Goal: Feedback & Contribution: Submit feedback/report problem

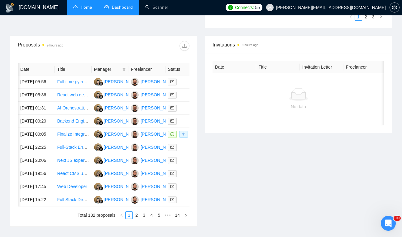
scroll to position [0, 46]
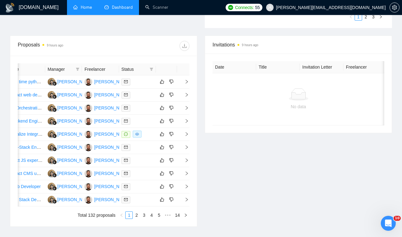
click at [79, 10] on link "Home" at bounding box center [82, 7] width 19 height 5
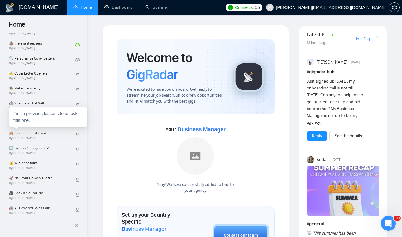
scroll to position [389, 0]
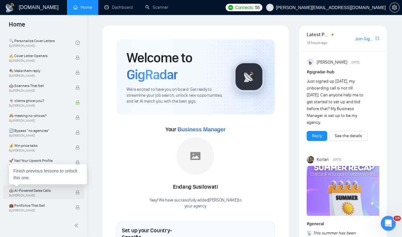
click at [76, 192] on icon "lock" at bounding box center [77, 192] width 3 height 4
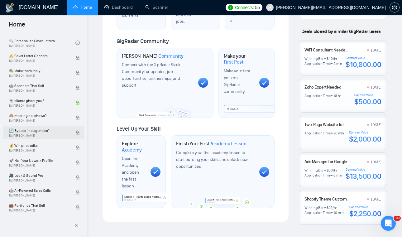
scroll to position [367, 0]
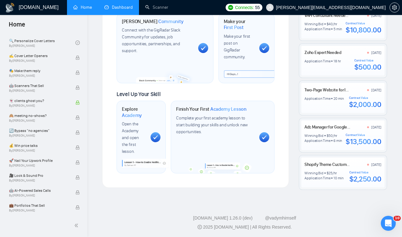
click at [133, 5] on link "Dashboard" at bounding box center [118, 7] width 28 height 5
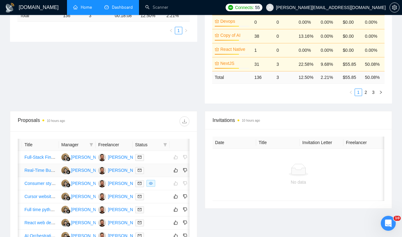
scroll to position [0, 46]
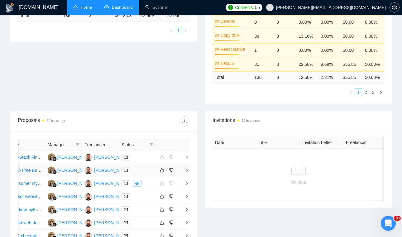
click at [186, 172] on icon "right" at bounding box center [187, 170] width 2 height 4
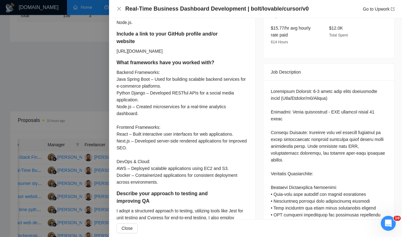
scroll to position [210, 0]
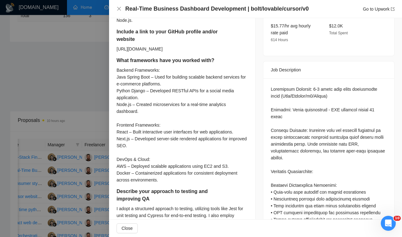
click at [135, 112] on div "Backend Frameworks: Java Spring Boot – Used for building scalable backend servi…" at bounding box center [181, 125] width 131 height 116
click at [134, 112] on div "Backend Frameworks: Java Spring Boot – Used for building scalable backend servi…" at bounding box center [181, 125] width 131 height 116
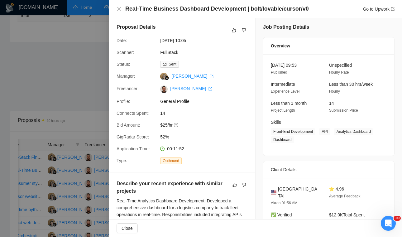
scroll to position [0, 0]
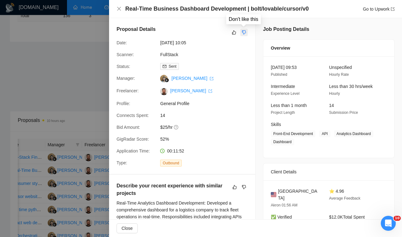
click at [244, 33] on icon "dislike" at bounding box center [244, 33] width 4 height 4
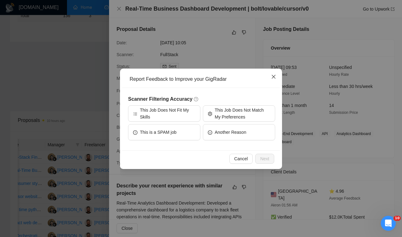
click at [275, 76] on icon "close" at bounding box center [273, 76] width 5 height 5
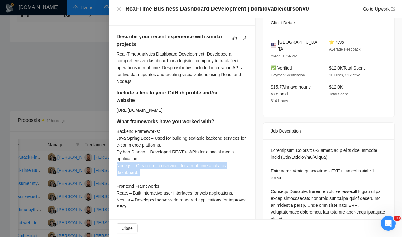
scroll to position [163, 0]
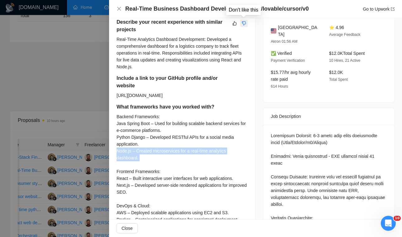
click at [243, 23] on icon "dislike" at bounding box center [244, 23] width 4 height 5
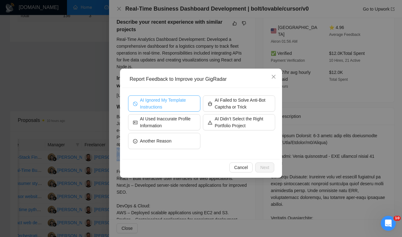
click at [163, 109] on span "AI Ignored My Template Instructions" at bounding box center [167, 103] width 55 height 14
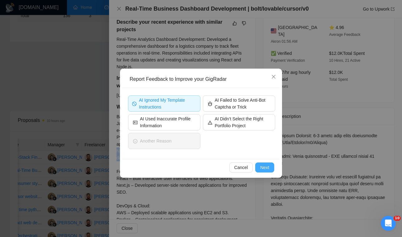
click at [265, 169] on span "Next" at bounding box center [264, 167] width 9 height 7
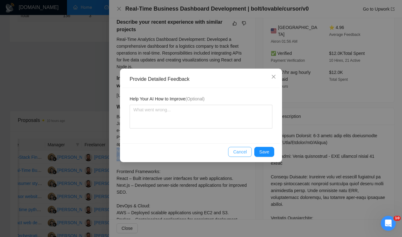
click at [236, 152] on span "Cancel" at bounding box center [240, 151] width 14 height 7
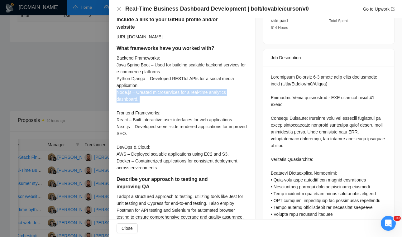
scroll to position [214, 0]
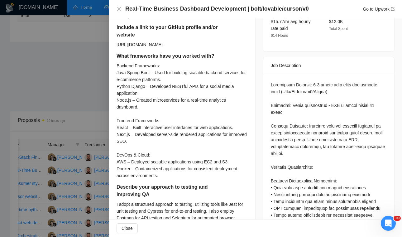
click at [89, 50] on div at bounding box center [201, 118] width 402 height 237
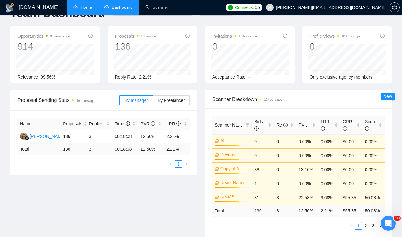
scroll to position [0, 0]
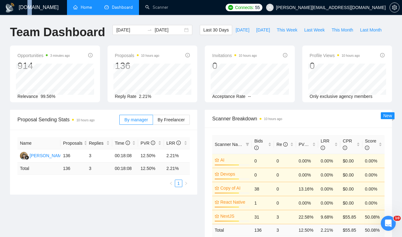
click at [28, 7] on h1 "[DOMAIN_NAME]" at bounding box center [39, 7] width 40 height 15
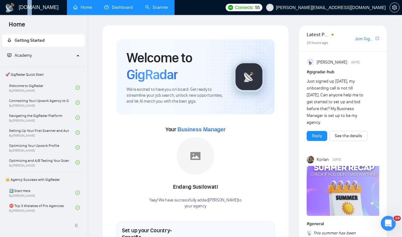
click at [156, 9] on link "Scanner" at bounding box center [156, 7] width 23 height 5
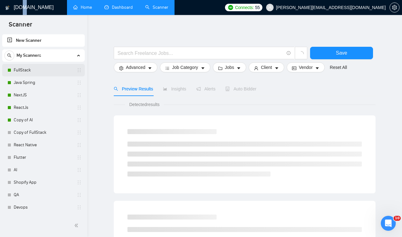
click at [46, 71] on link "FullStack" at bounding box center [43, 70] width 59 height 12
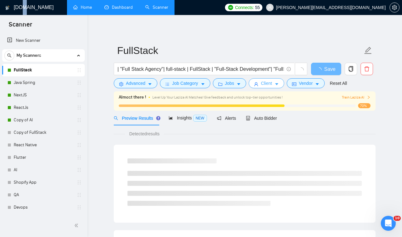
click at [284, 83] on button "Client" at bounding box center [265, 83] width 35 height 10
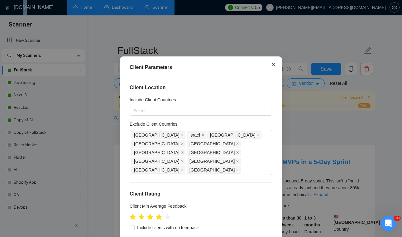
click at [272, 64] on icon "close" at bounding box center [273, 64] width 5 height 5
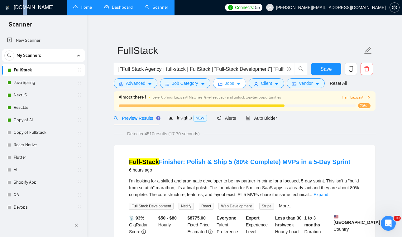
click at [239, 82] on span "caret-down" at bounding box center [238, 84] width 4 height 5
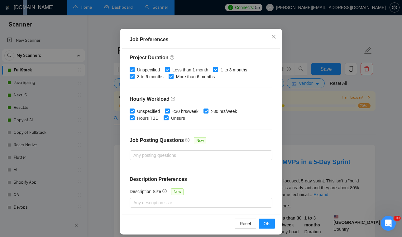
scroll to position [38, 0]
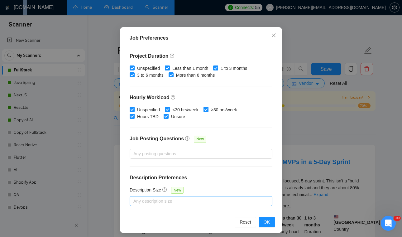
click at [180, 200] on div at bounding box center [197, 200] width 133 height 7
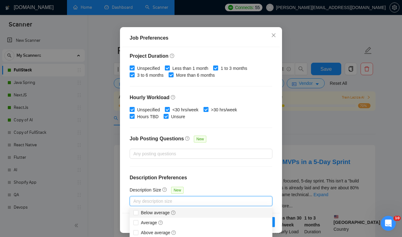
scroll to position [41, 0]
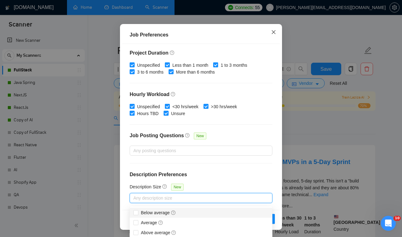
click at [275, 33] on icon "close" at bounding box center [273, 32] width 5 height 5
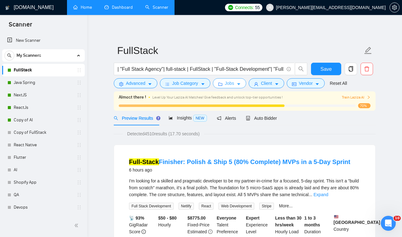
scroll to position [0, 0]
click at [310, 84] on span "Vendor" at bounding box center [305, 83] width 14 height 7
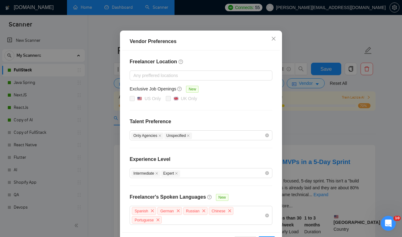
scroll to position [38, 0]
click at [274, 35] on span "Close" at bounding box center [273, 38] width 17 height 17
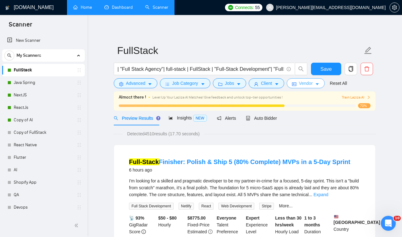
scroll to position [0, 0]
click at [264, 85] on span "Client" at bounding box center [266, 83] width 11 height 7
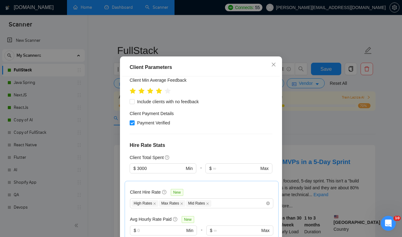
scroll to position [122, 0]
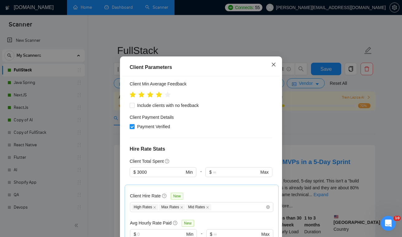
click at [275, 67] on icon "close" at bounding box center [273, 64] width 5 height 5
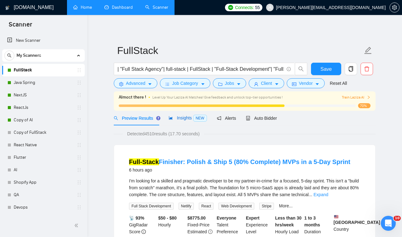
click at [192, 118] on span "Insights NEW" at bounding box center [187, 117] width 38 height 5
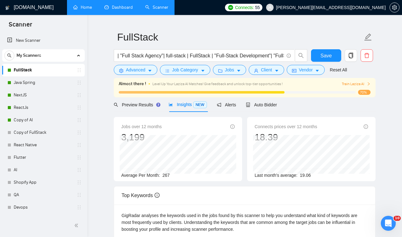
scroll to position [14, 0]
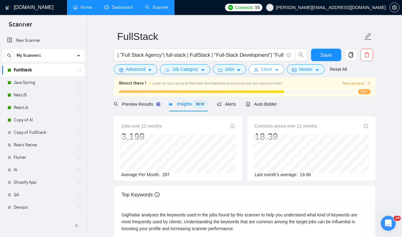
click at [275, 70] on button "Client" at bounding box center [265, 69] width 35 height 10
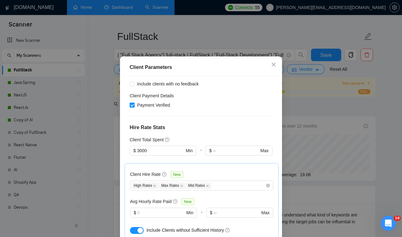
scroll to position [142, 0]
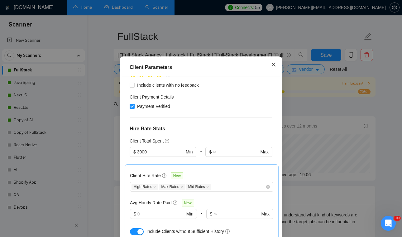
click at [270, 73] on span "Close" at bounding box center [273, 64] width 17 height 17
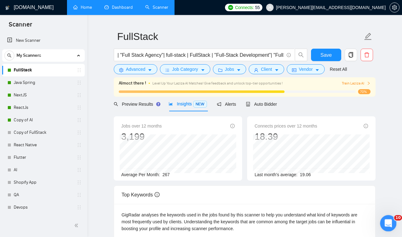
click at [387, 223] on icon "Open Intercom Messenger" at bounding box center [387, 222] width 10 height 10
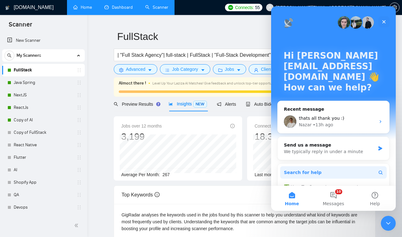
scroll to position [14, 0]
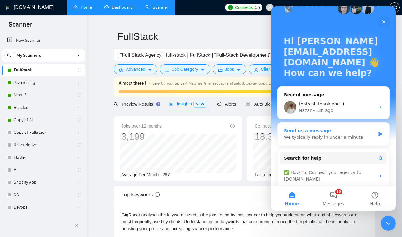
click at [355, 135] on div "We typically reply in under a minute" at bounding box center [329, 137] width 91 height 7
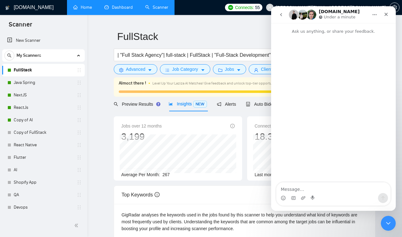
click at [170, 122] on div "Jobs over 12 months 3,199" at bounding box center [177, 132] width 113 height 20
click at [387, 14] on icon "Close" at bounding box center [385, 14] width 5 height 5
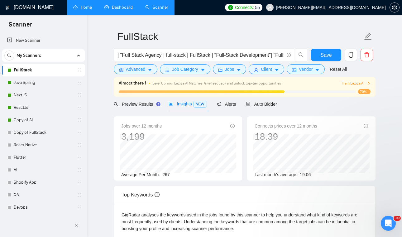
scroll to position [0, 0]
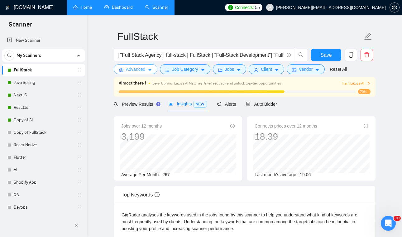
click at [148, 68] on icon "caret-down" at bounding box center [150, 70] width 4 height 4
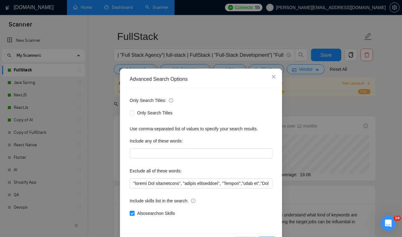
scroll to position [12, 0]
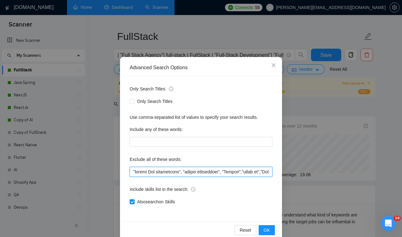
click at [186, 170] on input "text" at bounding box center [200, 172] width 143 height 10
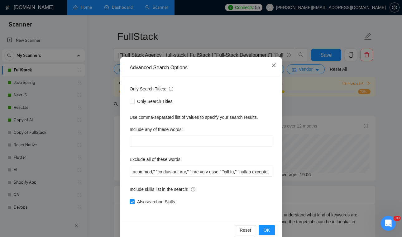
click at [274, 64] on icon "close" at bounding box center [273, 65] width 4 height 4
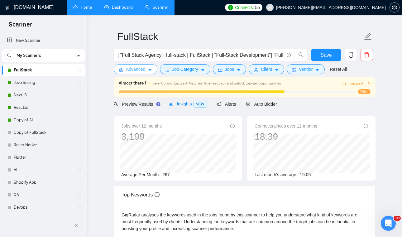
scroll to position [0, 0]
click at [118, 5] on link "Dashboard" at bounding box center [118, 7] width 28 height 5
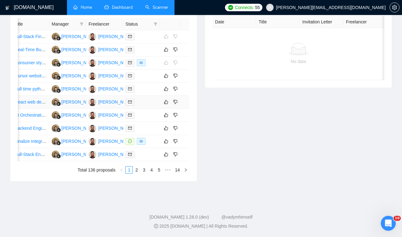
scroll to position [0, 46]
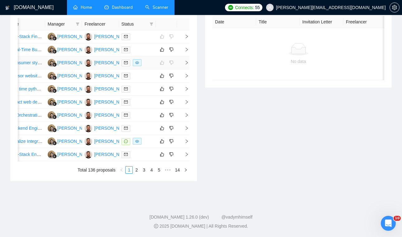
click at [188, 65] on icon "right" at bounding box center [186, 62] width 4 height 4
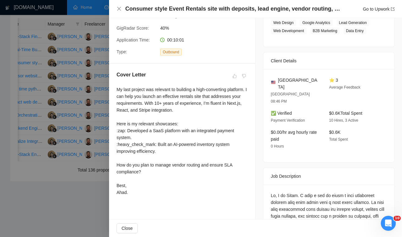
scroll to position [122, 0]
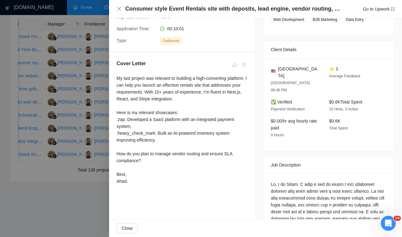
click at [93, 136] on div at bounding box center [201, 118] width 402 height 237
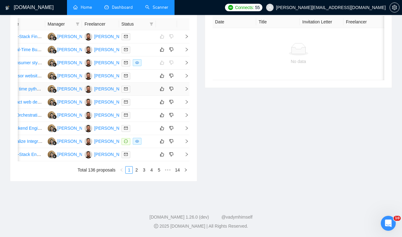
click at [186, 96] on td at bounding box center [183, 88] width 12 height 13
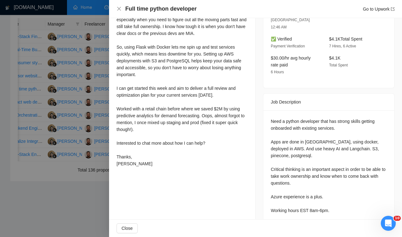
scroll to position [205, 0]
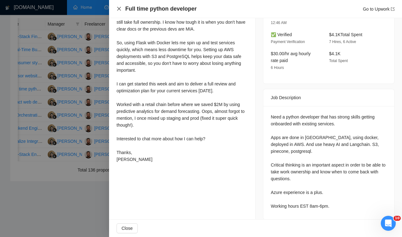
click at [120, 11] on icon "close" at bounding box center [118, 8] width 5 height 5
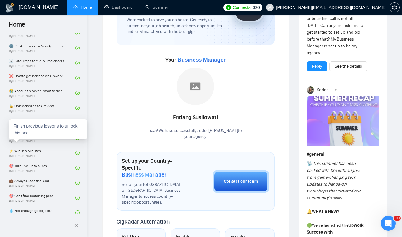
scroll to position [156, 0]
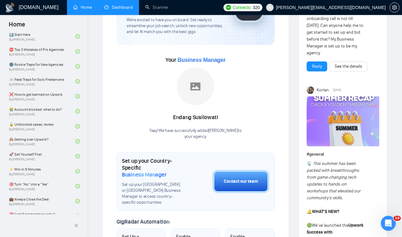
click at [133, 10] on link "Dashboard" at bounding box center [118, 7] width 28 height 5
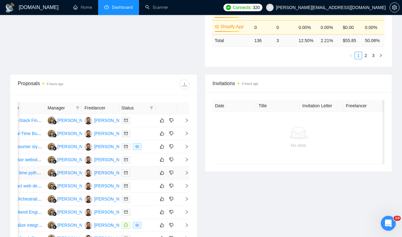
scroll to position [194, 0]
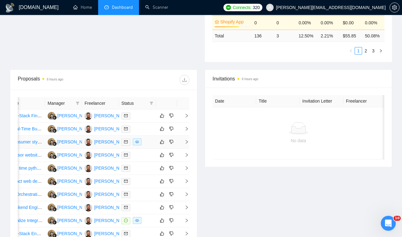
click at [187, 143] on icon "right" at bounding box center [187, 142] width 2 height 4
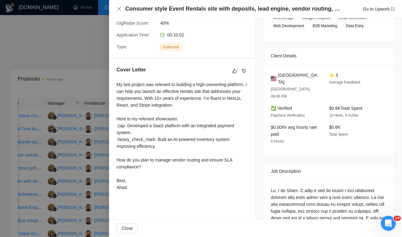
scroll to position [116, 0]
click at [118, 8] on icon "close" at bounding box center [119, 9] width 4 height 4
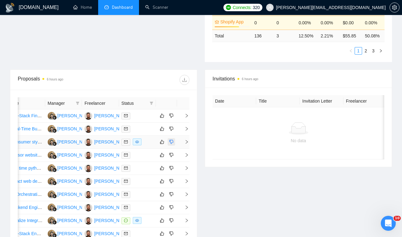
click at [170, 144] on icon "dislike" at bounding box center [171, 142] width 4 height 4
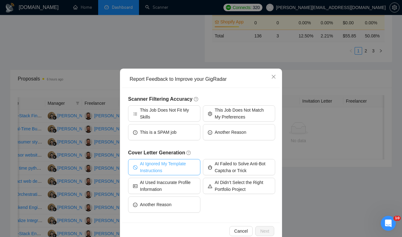
click at [170, 167] on span "AI Ignored My Template Instructions" at bounding box center [167, 167] width 55 height 14
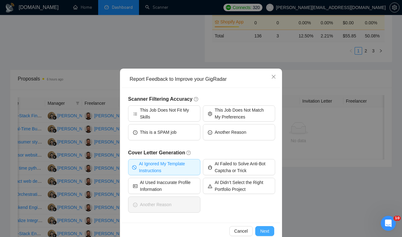
click at [268, 231] on span "Next" at bounding box center [264, 230] width 9 height 7
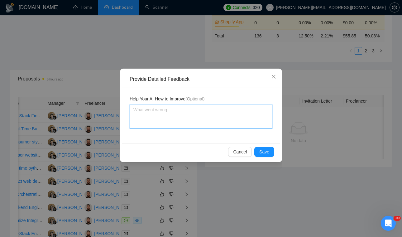
click at [221, 125] on textarea at bounding box center [200, 117] width 143 height 24
paste textarea "":heavy_check_mark","
type textarea "":heavy_check_mark","
type textarea "":heavy_check_mark""
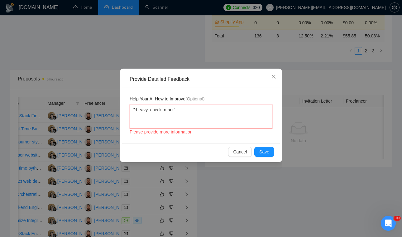
click at [134, 111] on textarea "":heavy_check_mark"" at bounding box center [200, 117] width 143 height 24
type textarea "b":heavy_check_mark""
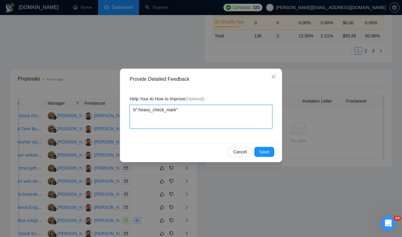
type textarea "bo":heavy_check_mark""
type textarea "bot":heavy_check_mark""
type textarea "bot ":heavy_check_mark""
click at [207, 114] on textarea "bot ":heavy_check_mark"" at bounding box center [200, 117] width 143 height 24
type textarea "bot ":heavy_check_mark""
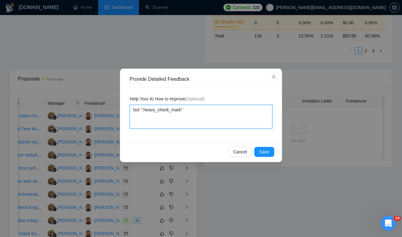
type textarea "bot ":heavy_check_mark" i"
type textarea "bot ":heavy_check_mark" in"
type textarea "bot ":heavy_check_mark" ins"
type textarea "bot ":heavy_check_mark" inst"
type textarea "bot ":heavy_check_mark" inste"
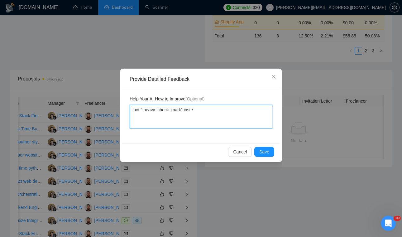
type textarea "bot ":heavy_check_mark" insted"
type textarea "bot ":heavy_check_mark" inste"
type textarea "bot ":heavy_check_mark" instea"
type textarea "bot ":heavy_check_mark" instead"
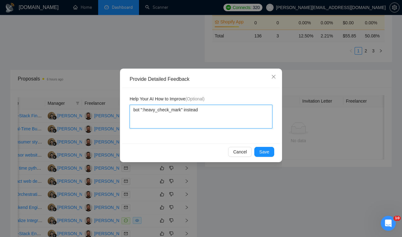
type textarea "bot ":heavy_check_mark" instead o"
type textarea "bot ":heavy_check_mark" instead of"
type textarea "bot ":heavy_check_mark" instead of c"
type textarea "bot ":heavy_check_mark" instead of ch"
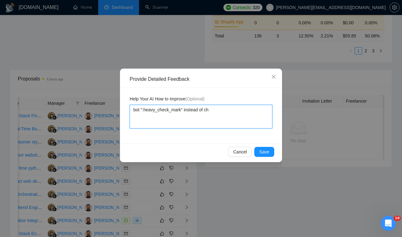
type textarea "bot ":heavy_check_mark" instead of c"
type textarea "bot ":heavy_check_mark" instead of"
type textarea "bot ":heavy_check_mark" instead of e"
type textarea "bot ":heavy_check_mark" instead of em"
type textarea "bot ":heavy_check_mark" instead of emo"
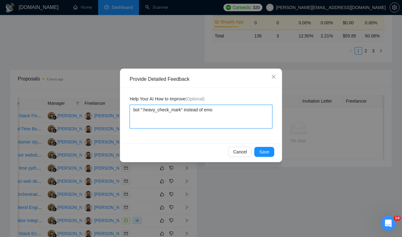
type textarea "bot ":heavy_check_mark" instead of emoj"
type textarea "bot ":heavy_check_mark" instead of emoji"
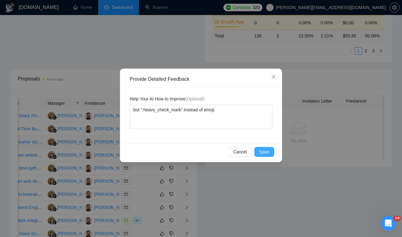
click at [261, 152] on span "Save" at bounding box center [264, 151] width 10 height 7
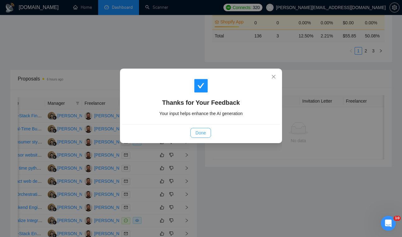
click at [195, 131] on span "Done" at bounding box center [200, 132] width 10 height 7
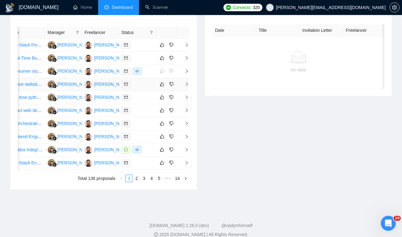
scroll to position [263, 0]
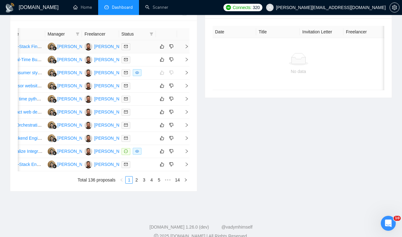
click at [186, 47] on icon "right" at bounding box center [186, 46] width 4 height 4
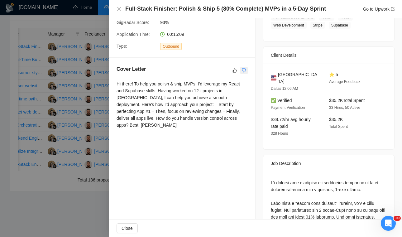
click at [244, 70] on icon "dislike" at bounding box center [244, 70] width 4 height 5
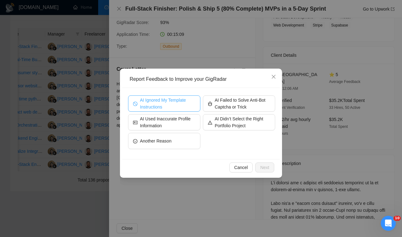
click at [182, 105] on span "AI Ignored My Template Instructions" at bounding box center [167, 103] width 55 height 14
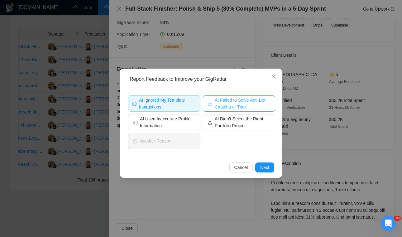
click at [258, 102] on span "AI Failed to Solve Anti-Bot Captcha or Trick" at bounding box center [241, 103] width 55 height 14
click at [266, 166] on span "Next" at bounding box center [264, 167] width 9 height 7
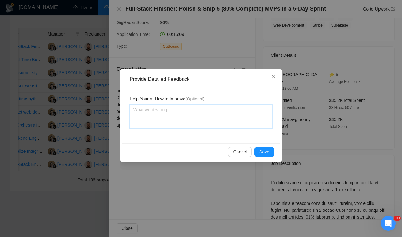
click at [251, 120] on textarea at bounding box center [200, 117] width 143 height 24
type textarea "t"
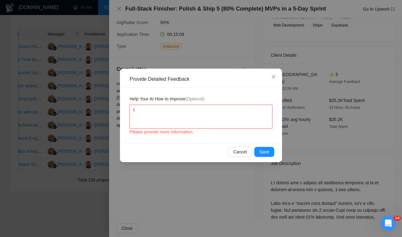
type textarea "th"
type textarea "the"
type textarea "ther"
type textarea "there"
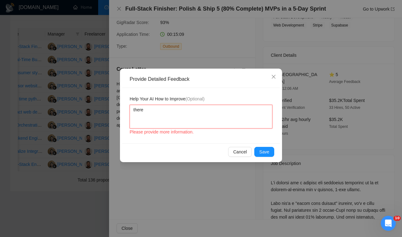
type textarea "there s"
type textarea "there sh"
type textarea "there sho"
type textarea "there shou"
type textarea "there shoul"
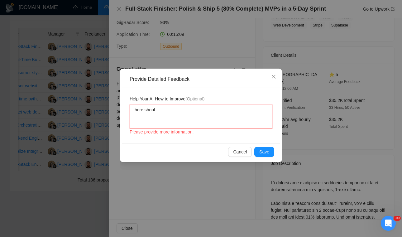
type textarea "there should"
type textarea "there shouldn"
type textarea "there shouldnt"
type textarea "there shouldnt b"
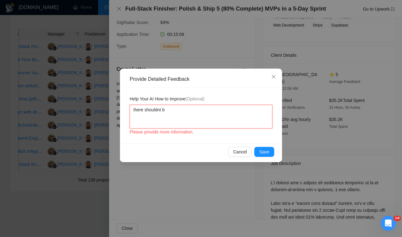
type textarea "there shouldnt be"
type textarea "there shouldnt be a"
type textarea "there shouldnt be an"
type textarea "there shouldnt be any"
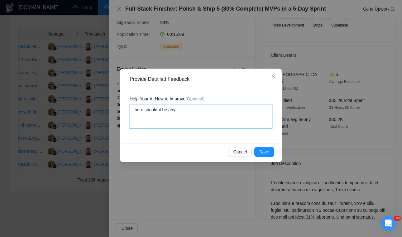
type textarea "there shouldnt be any"
type textarea "there shouldnt be any _"
type textarea "there shouldnt be any _ i"
type textarea "there shouldnt be any _ in"
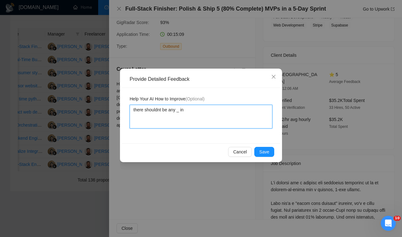
type textarea "there shouldnt be any _ in"
type textarea "there shouldnt be any _ in i"
type textarea "there shouldnt be any _ in it"
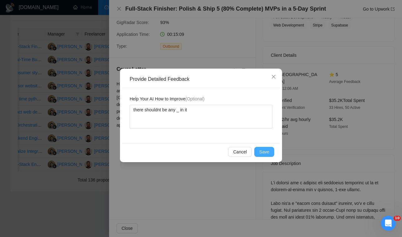
click at [266, 152] on span "Save" at bounding box center [264, 151] width 10 height 7
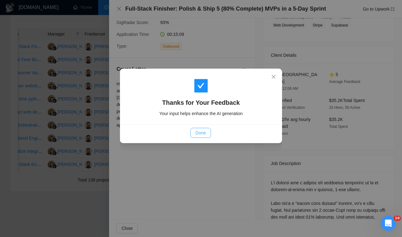
click at [204, 129] on span "Done" at bounding box center [200, 132] width 10 height 7
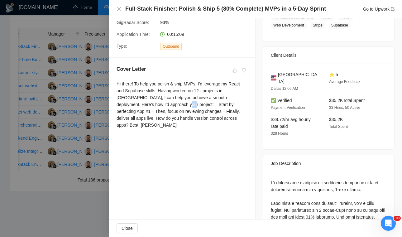
click at [164, 105] on div "Hi there! To help you polish & ship MVPs, I’d leverage my React and Supabase sk…" at bounding box center [181, 104] width 131 height 48
copy div "–"
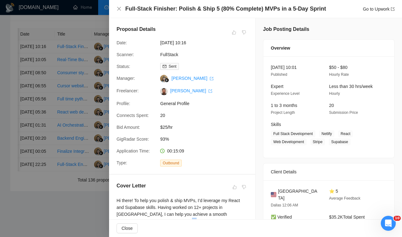
scroll to position [116, 0]
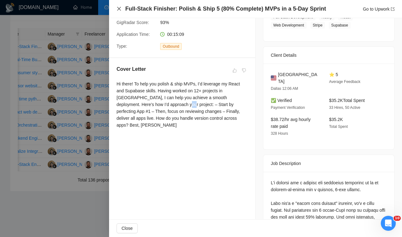
click at [118, 10] on icon "close" at bounding box center [119, 9] width 4 height 4
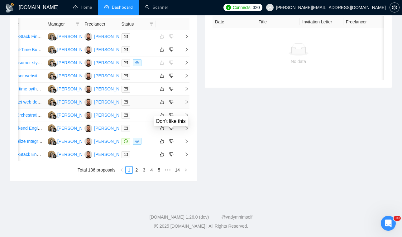
scroll to position [331, 0]
click at [137, 170] on link "2" at bounding box center [136, 169] width 7 height 7
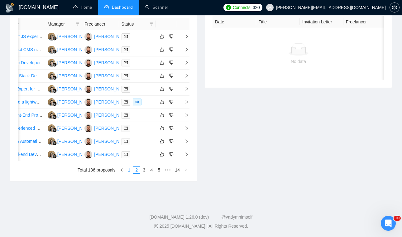
click at [129, 170] on link "1" at bounding box center [128, 169] width 7 height 7
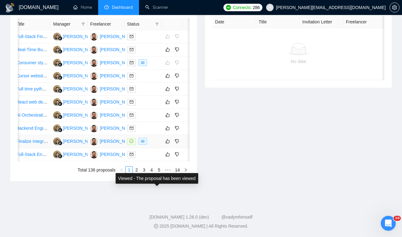
scroll to position [0, 46]
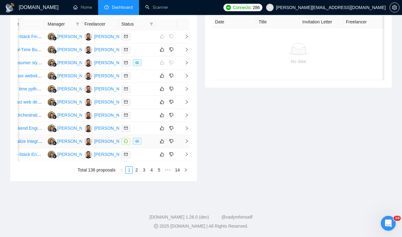
click at [189, 148] on td at bounding box center [183, 141] width 12 height 13
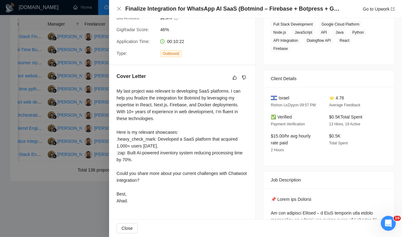
scroll to position [107, 0]
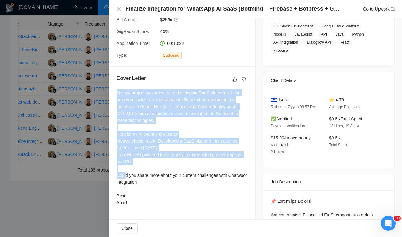
drag, startPoint x: 117, startPoint y: 91, endPoint x: 172, endPoint y: 170, distance: 96.3
click at [172, 170] on div "My last project was relevant to developing SaaS platforms. I can help you final…" at bounding box center [181, 147] width 131 height 116
click at [213, 111] on div "My last project was relevant to developing SaaS platforms. I can help you final…" at bounding box center [181, 147] width 131 height 116
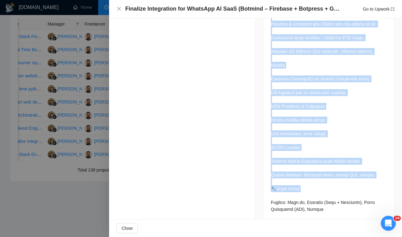
scroll to position [853, 0]
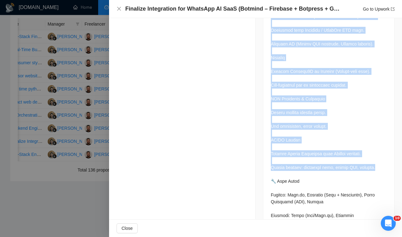
drag, startPoint x: 271, startPoint y: 91, endPoint x: 383, endPoint y: 183, distance: 144.8
click at [383, 183] on div at bounding box center [328, 20] width 116 height 1137
copy div "What’s Left to Do Client Dashboard (React/Next.js) Fetch bot data from Firestor…"
